Goal: Task Accomplishment & Management: Manage account settings

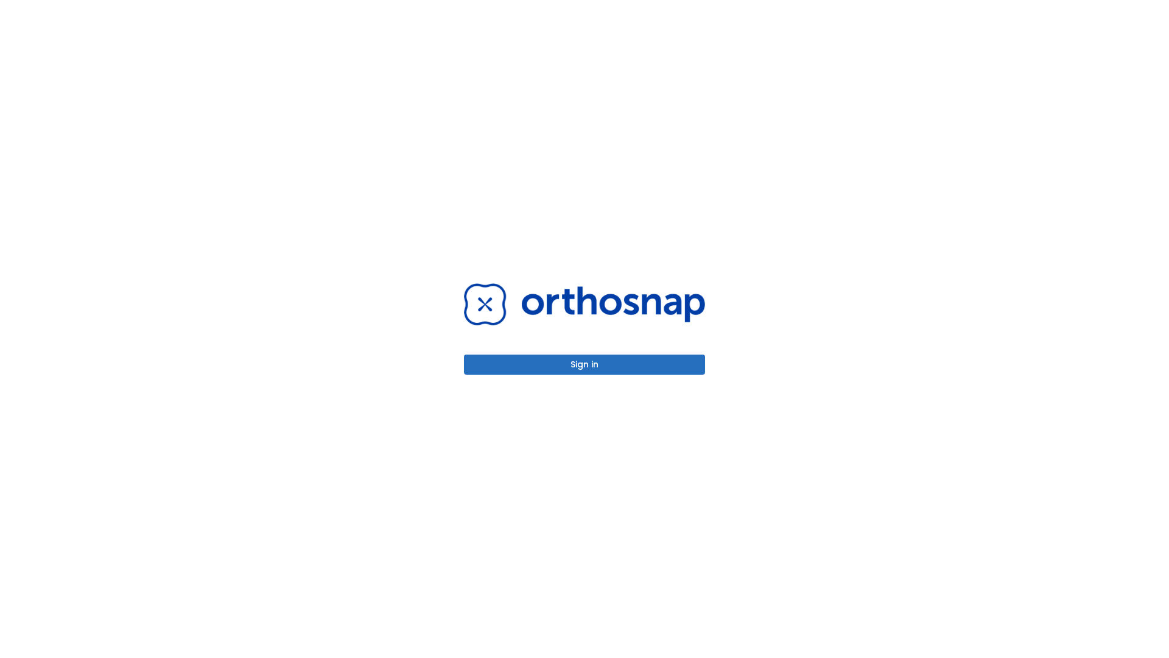
click at [584, 364] on button "Sign in" at bounding box center [584, 364] width 241 height 20
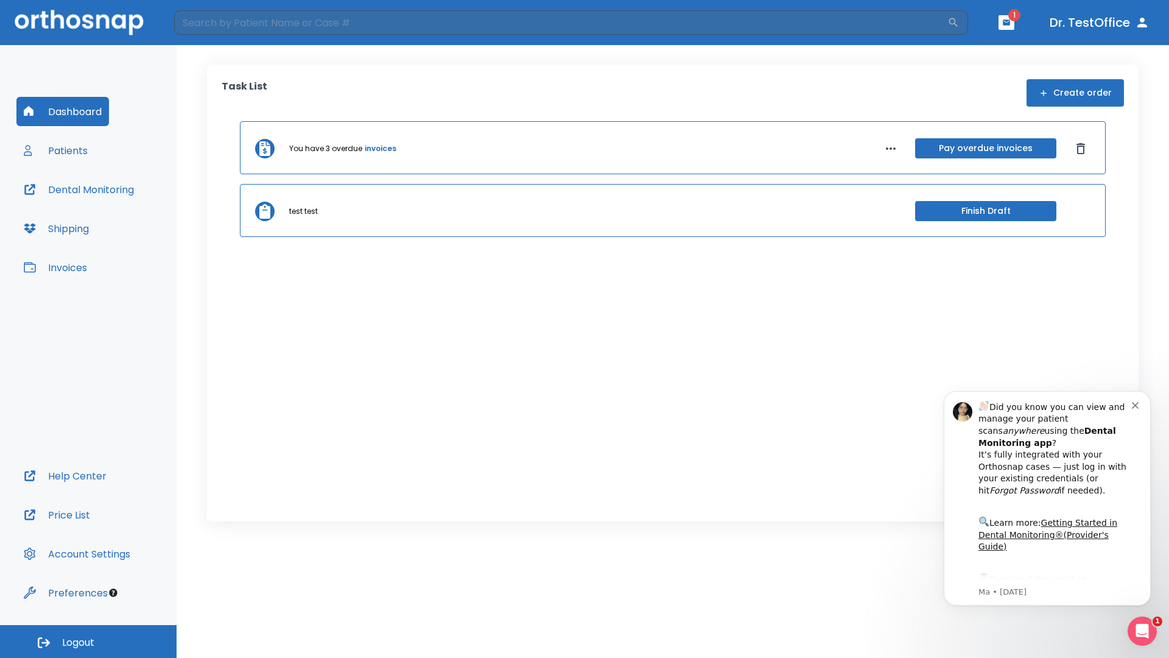
click at [88, 641] on span "Logout" at bounding box center [78, 642] width 32 height 13
